Goal: Information Seeking & Learning: Learn about a topic

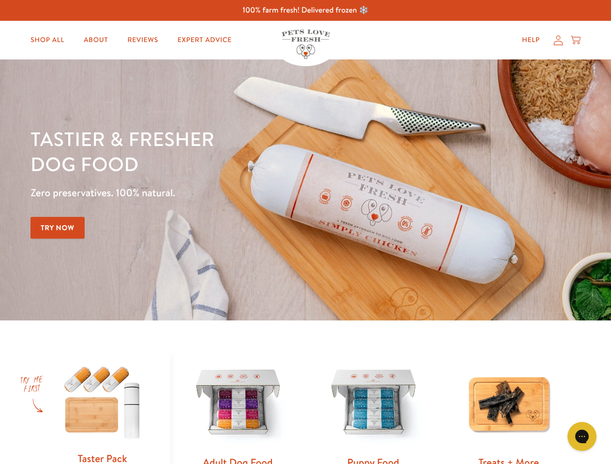
click at [305, 232] on div "Tastier & fresher dog food Zero preservatives. 100% natural. Try Now" at bounding box center [213, 190] width 367 height 128
click at [582, 437] on icon "Gorgias live chat" at bounding box center [581, 436] width 9 height 9
